Goal: Transaction & Acquisition: Book appointment/travel/reservation

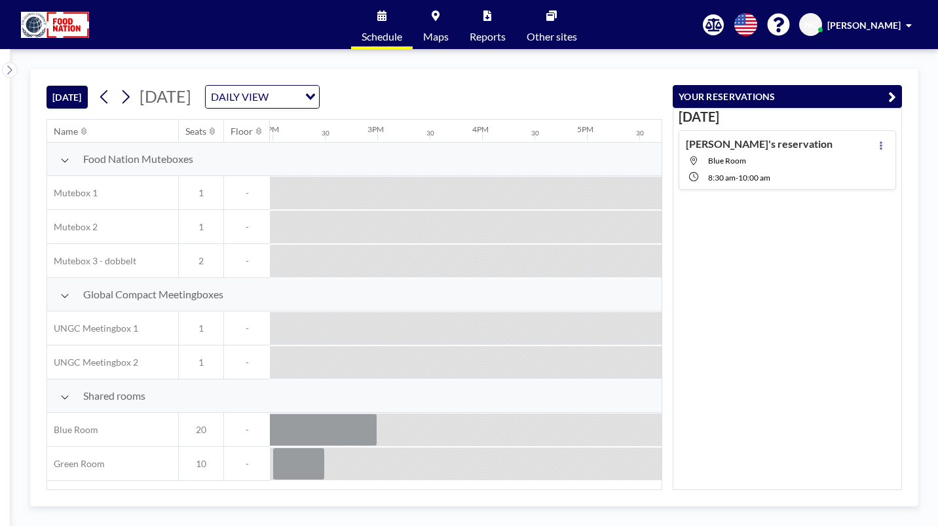
scroll to position [0, 1550]
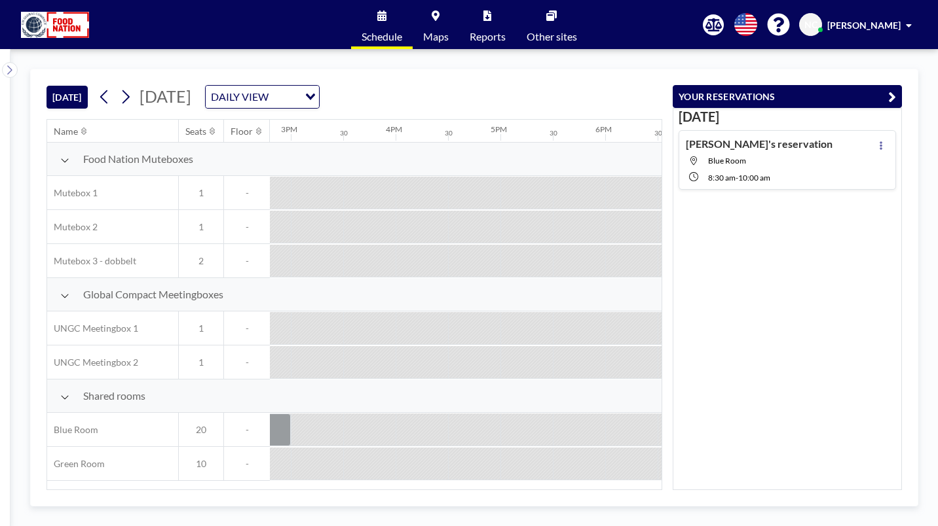
click at [320, 437] on div "Name Seats Floor 12AM 30 1AM 30 2AM 30 3AM 30 4AM 30 5AM 30 6AM 30 7AM 30 8AM 3…" at bounding box center [354, 305] width 614 height 370
click at [119, 87] on icon at bounding box center [125, 97] width 12 height 20
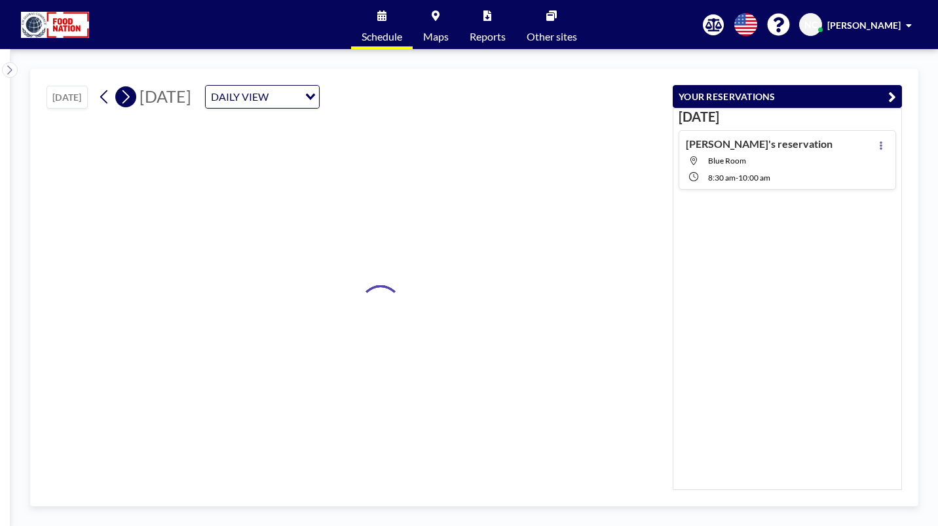
click at [119, 87] on icon at bounding box center [125, 97] width 12 height 20
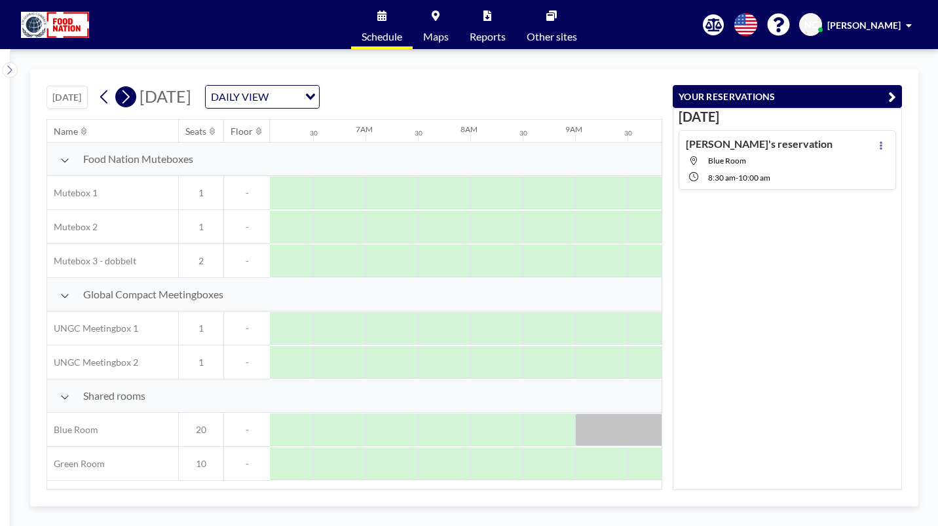
scroll to position [0, 638]
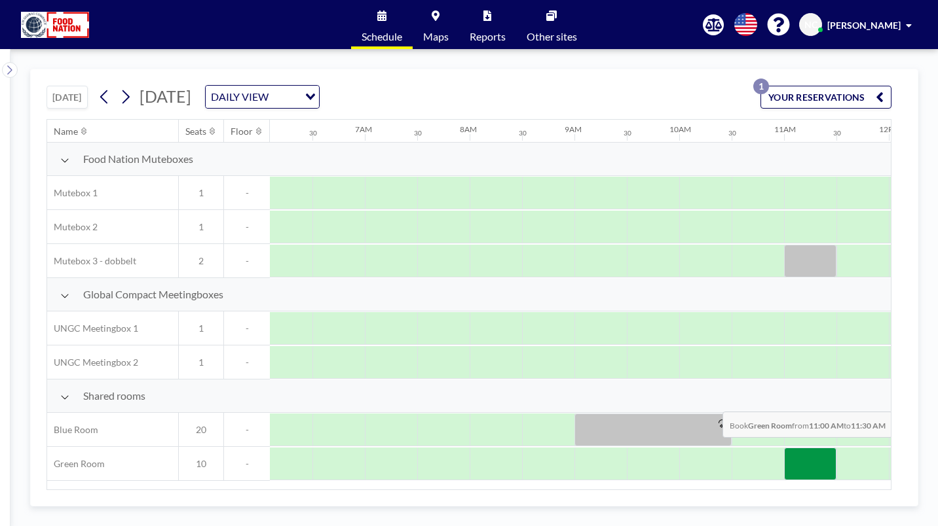
click at [784, 448] on div at bounding box center [810, 464] width 52 height 33
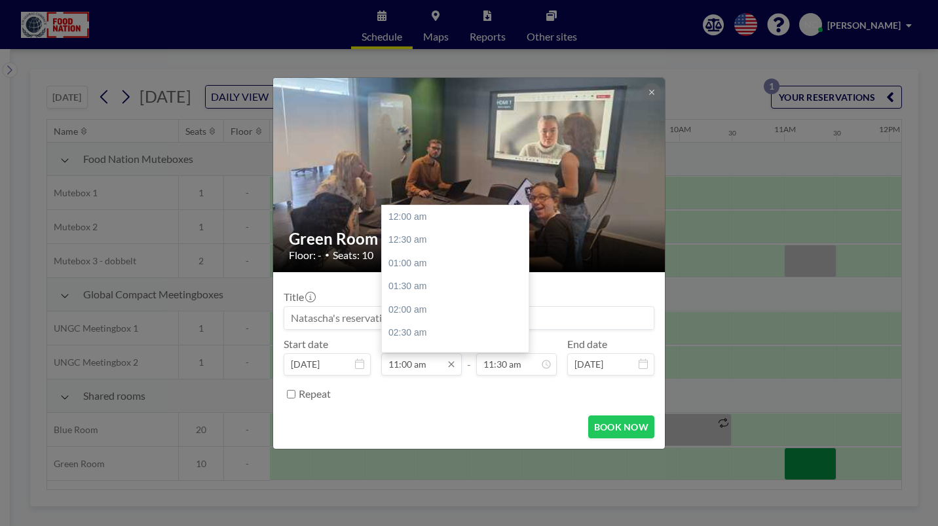
scroll to position [460, 0]
click at [424, 354] on input "11:00 am" at bounding box center [421, 365] width 81 height 22
click at [412, 354] on input "11:00 am" at bounding box center [421, 365] width 81 height 22
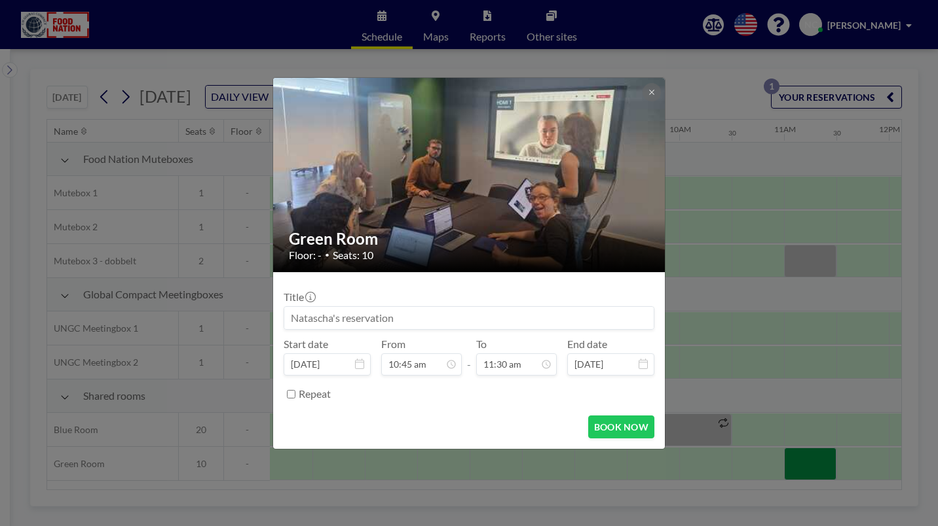
scroll to position [0, 0]
type input "10:45 am"
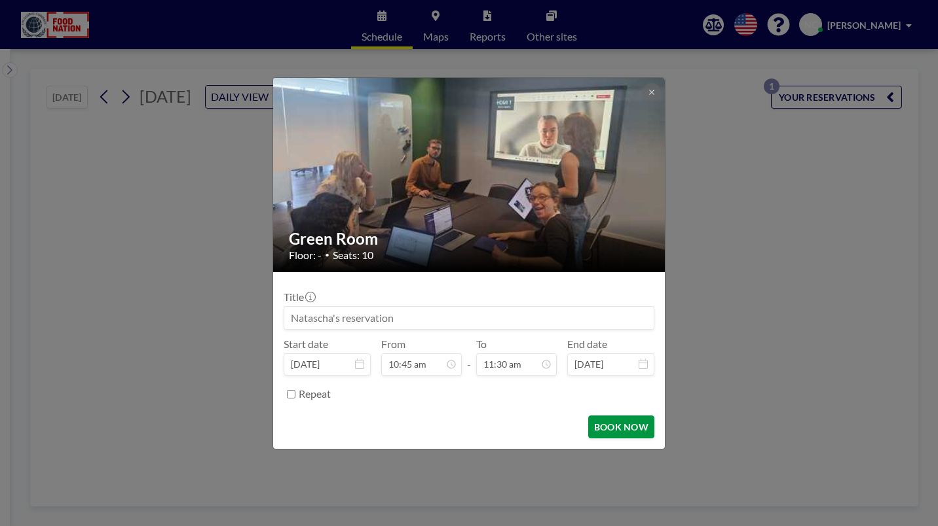
click at [589, 416] on button "BOOK NOW" at bounding box center [621, 427] width 66 height 23
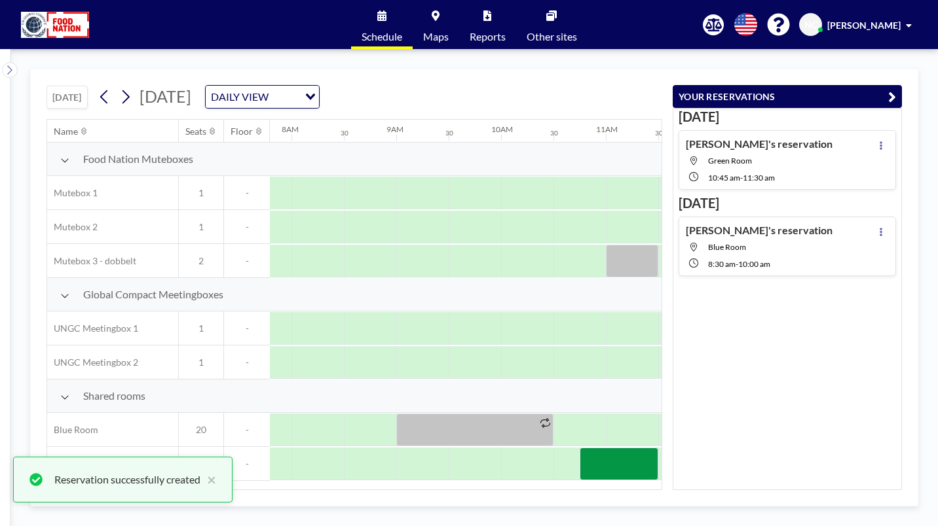
scroll to position [0, 851]
